Goal: Task Accomplishment & Management: Use online tool/utility

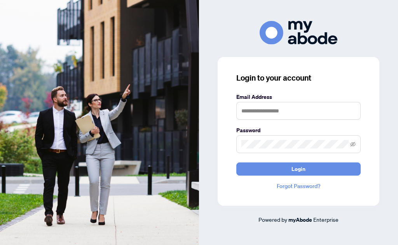
scroll to position [83, 0]
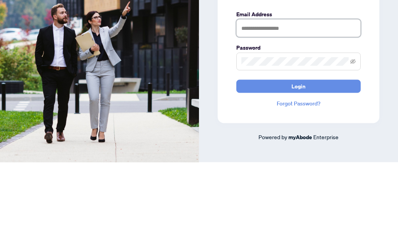
type input "**********"
click at [298, 163] on button "Login" at bounding box center [298, 169] width 124 height 13
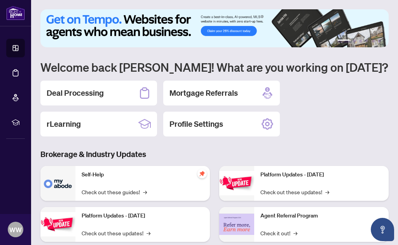
click at [92, 99] on div "Deal Processing" at bounding box center [98, 93] width 116 height 25
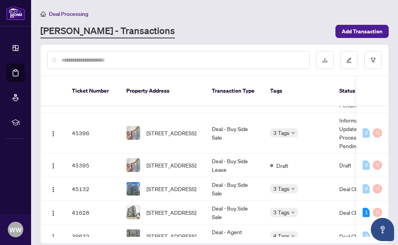
scroll to position [67, 0]
click at [167, 184] on span "[STREET_ADDRESS]" at bounding box center [171, 188] width 50 height 9
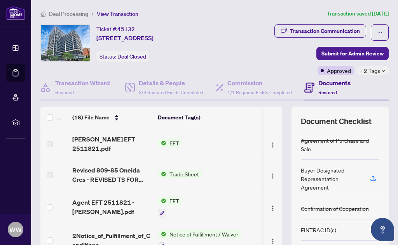
click at [175, 142] on span "EFT" at bounding box center [174, 143] width 16 height 9
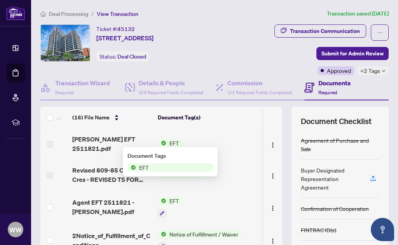
click at [155, 172] on span "EFT" at bounding box center [169, 167] width 85 height 9
click at [105, 144] on span "[PERSON_NAME] EFT 2511821.pdf" at bounding box center [111, 144] width 79 height 19
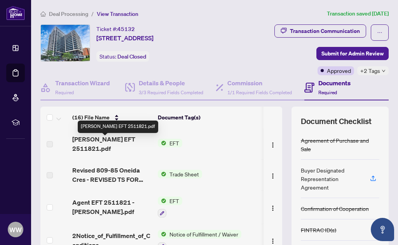
click at [104, 145] on span "[PERSON_NAME] EFT 2511821.pdf" at bounding box center [111, 144] width 79 height 19
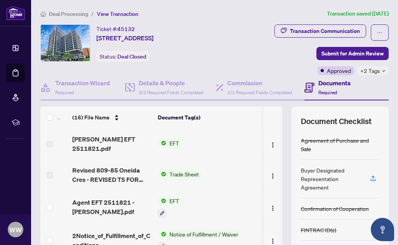
click at [118, 146] on span "[PERSON_NAME] EFT 2511821.pdf" at bounding box center [111, 144] width 79 height 19
click at [120, 146] on span "[PERSON_NAME] EFT 2511821.pdf" at bounding box center [111, 144] width 79 height 19
click at [172, 142] on span "EFT" at bounding box center [174, 143] width 16 height 9
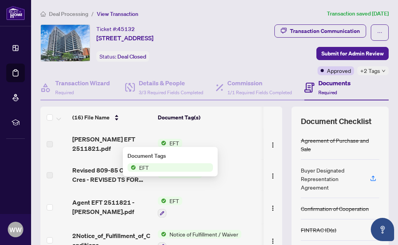
click at [188, 166] on span "EFT" at bounding box center [169, 167] width 85 height 9
click at [198, 169] on span "EFT" at bounding box center [169, 167] width 85 height 9
click at [247, 131] on td "EFT" at bounding box center [211, 143] width 112 height 31
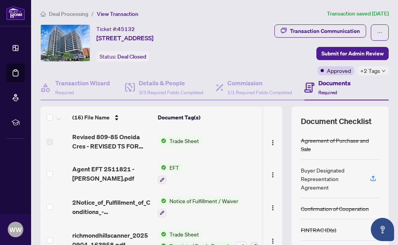
scroll to position [34, 0]
click at [112, 170] on span "Agent EFT 2511821 - [PERSON_NAME].pdf" at bounding box center [111, 173] width 79 height 19
